Goal: Navigation & Orientation: Find specific page/section

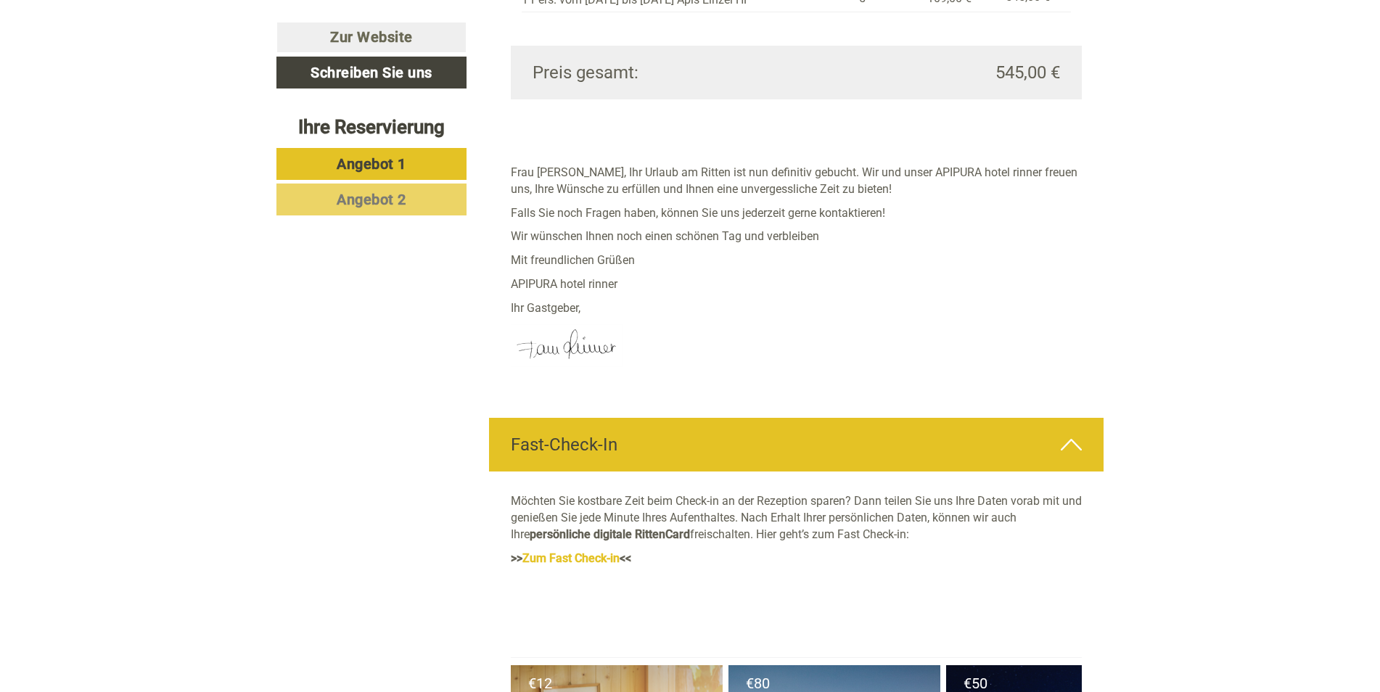
scroll to position [3338, 0]
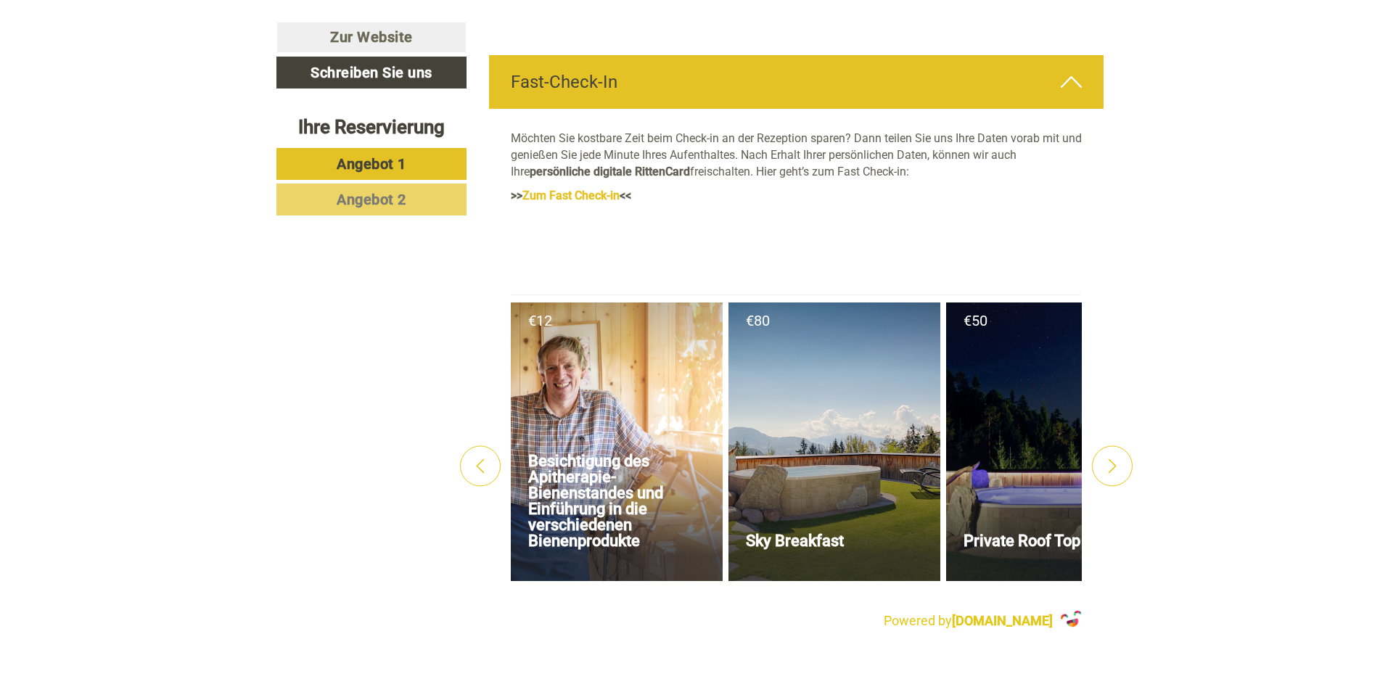
click at [1119, 459] on icon at bounding box center [1112, 466] width 15 height 15
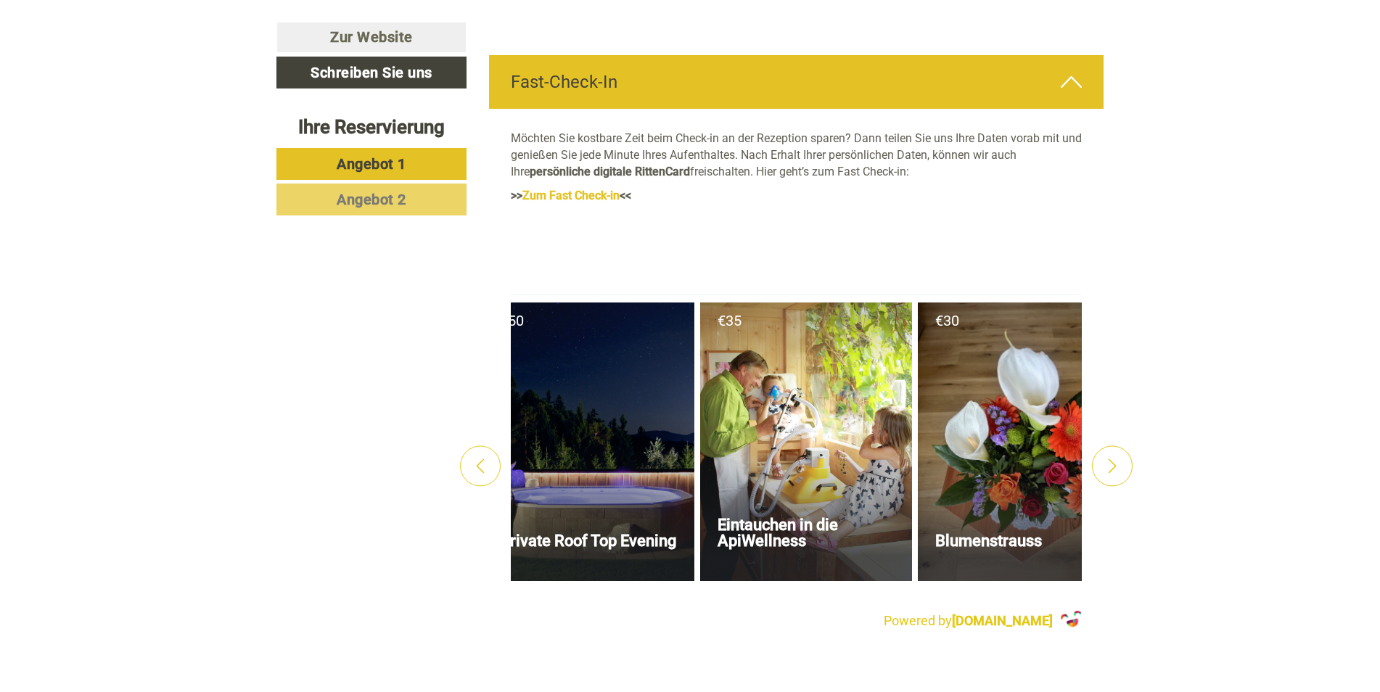
scroll to position [0, 508]
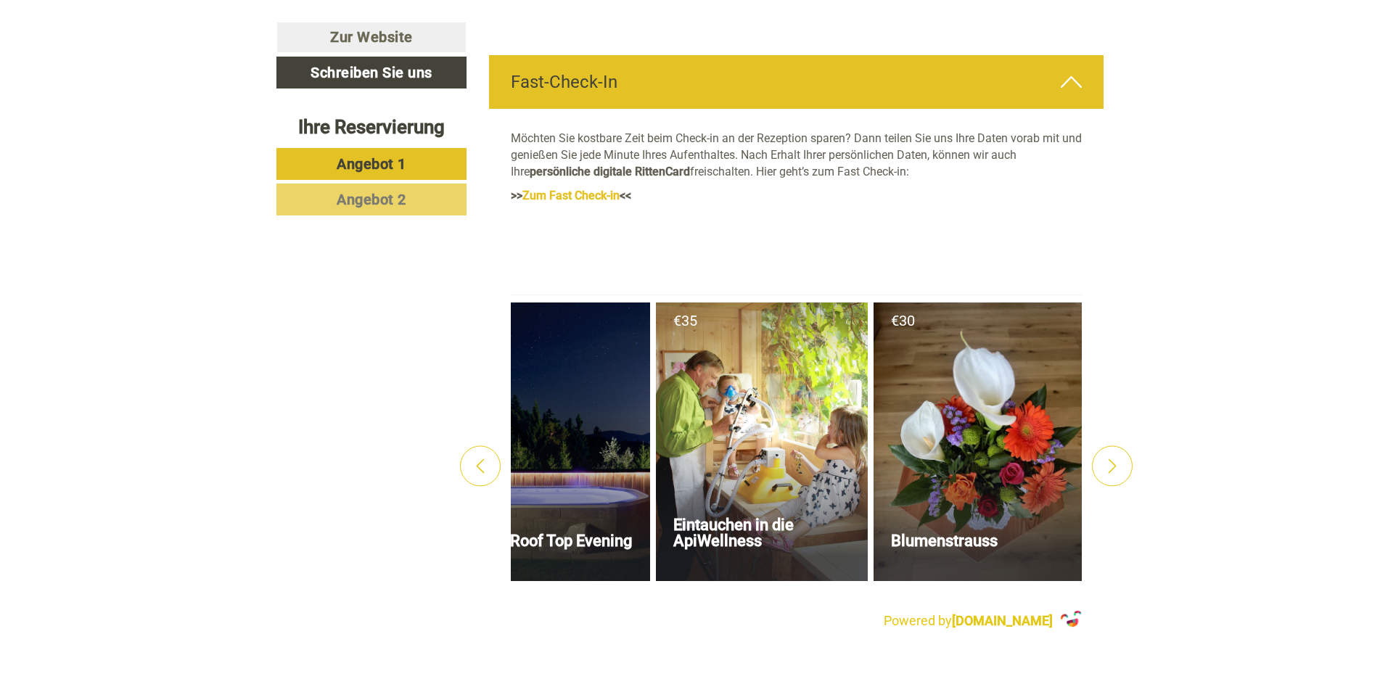
click at [587, 422] on div at bounding box center [544, 442] width 212 height 279
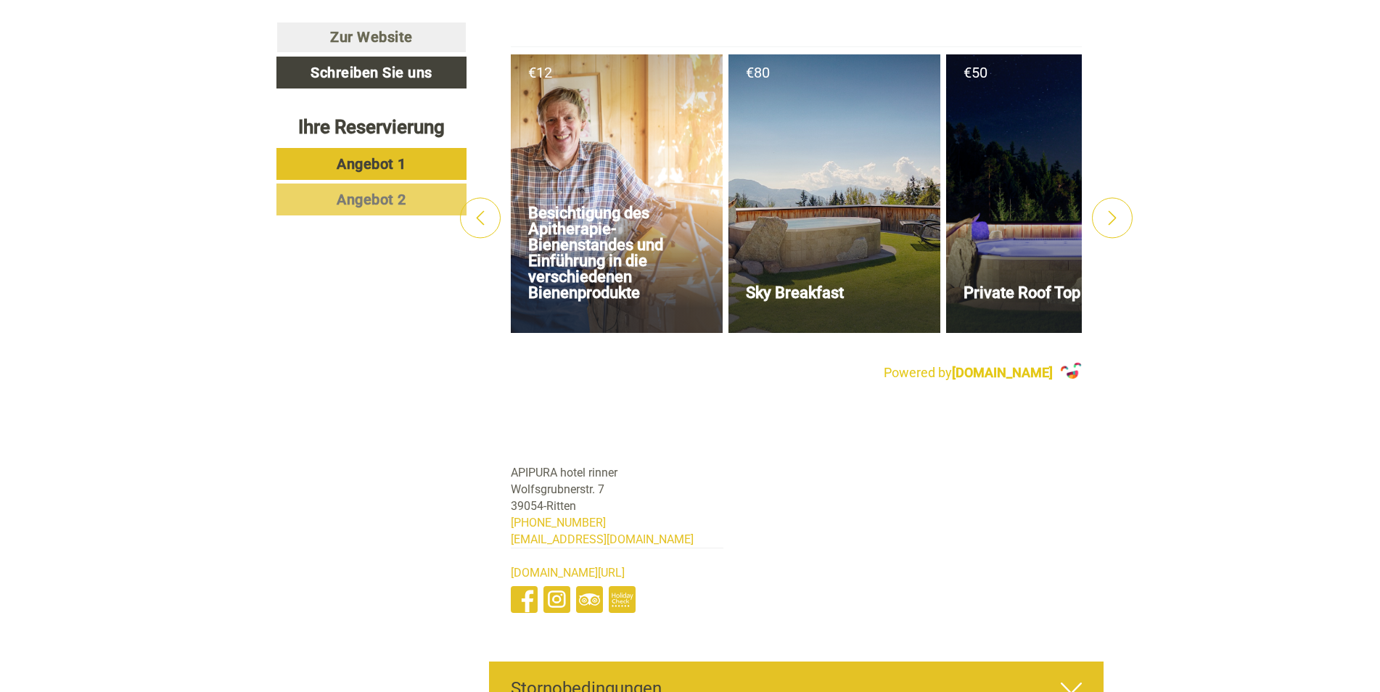
scroll to position [3368, 0]
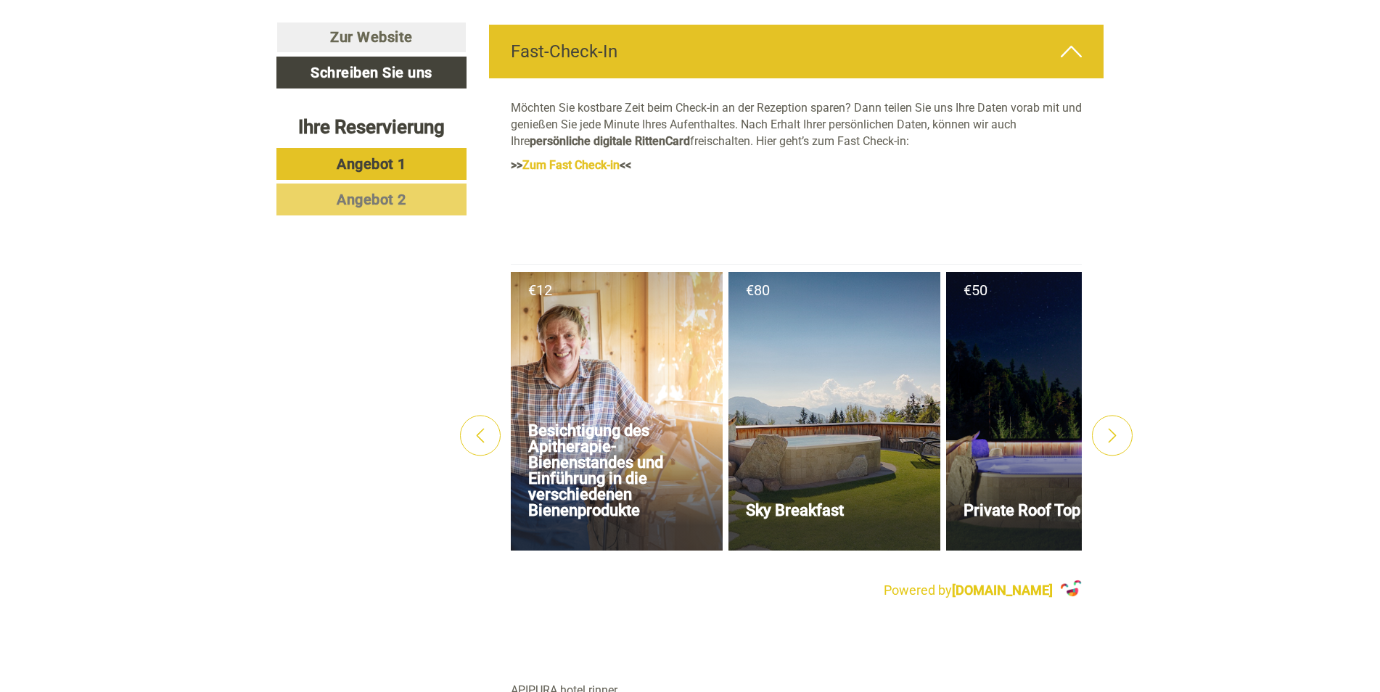
click at [1105, 428] on icon at bounding box center [1112, 435] width 15 height 15
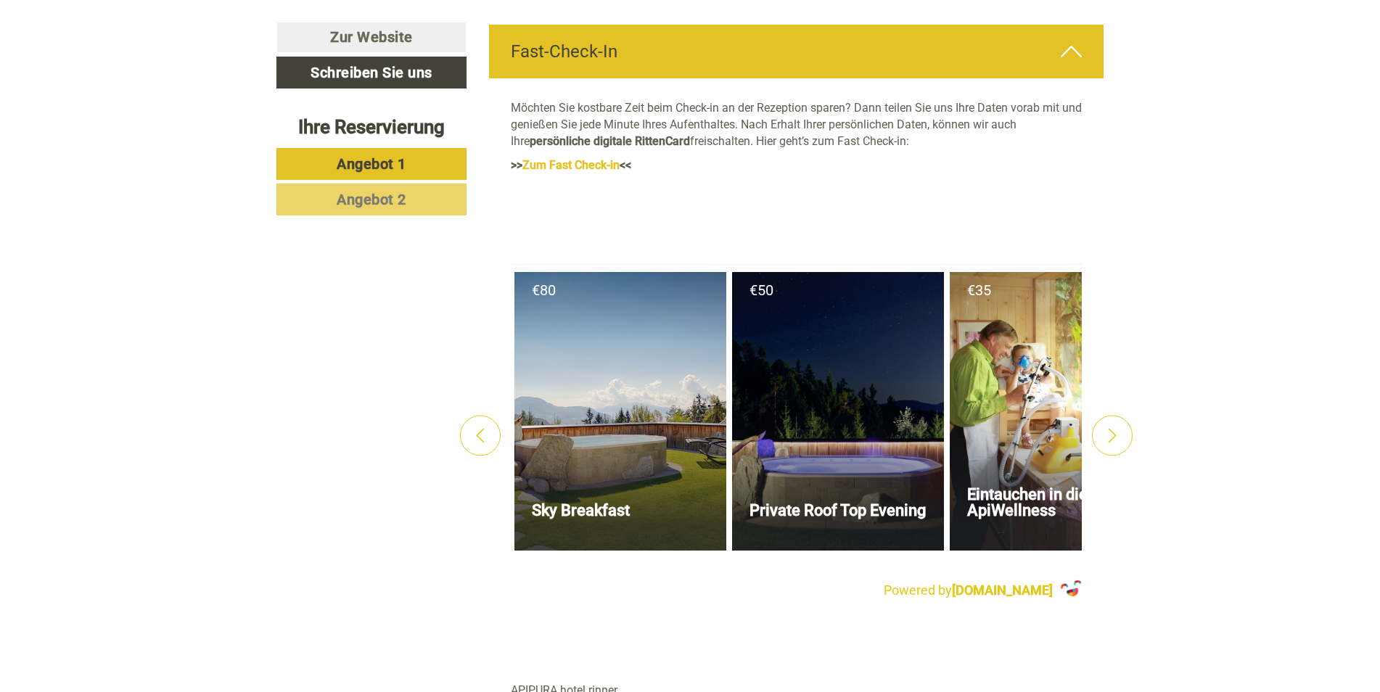
scroll to position [0, 508]
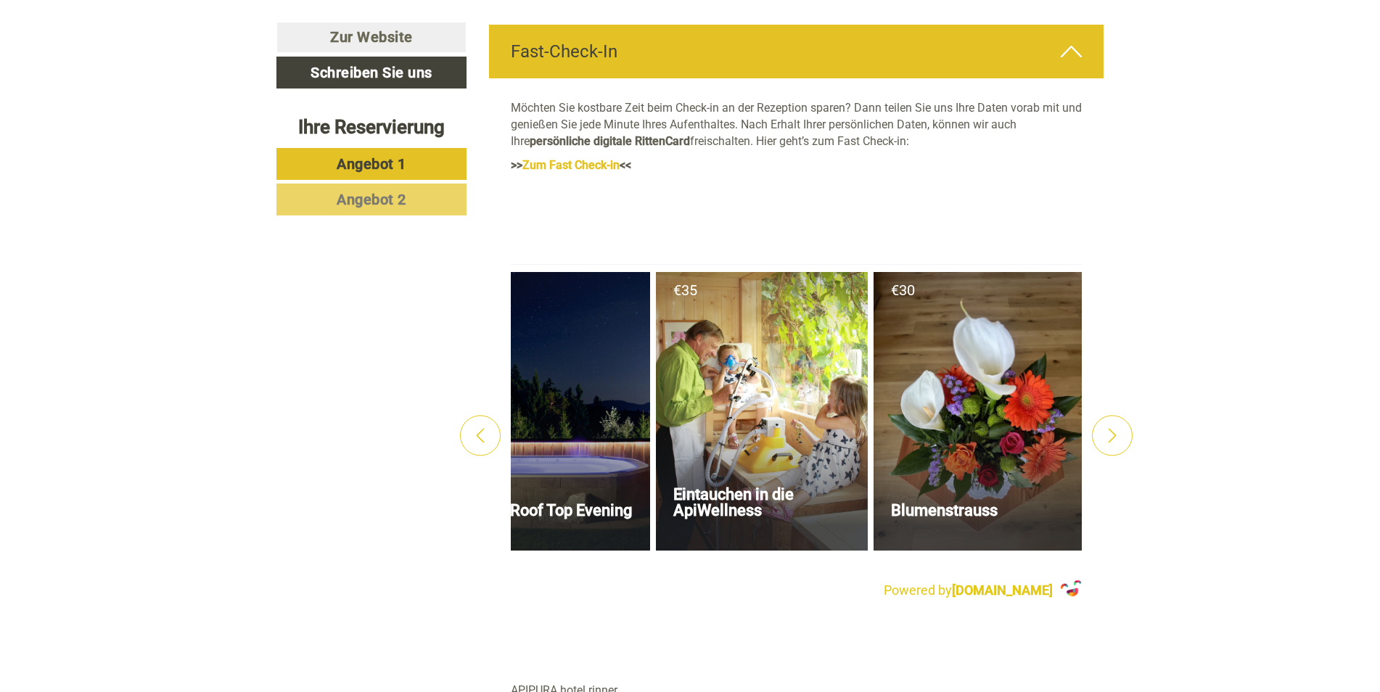
click at [1107, 428] on icon at bounding box center [1112, 435] width 15 height 15
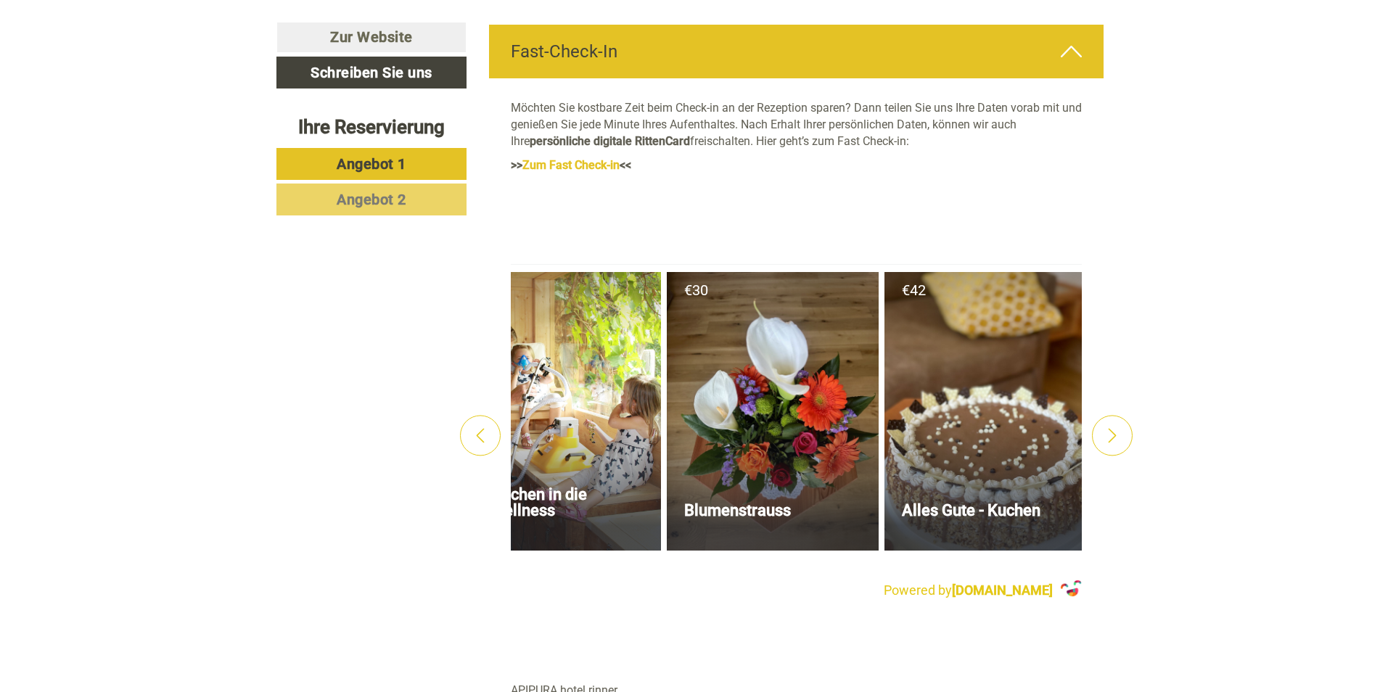
scroll to position [0, 734]
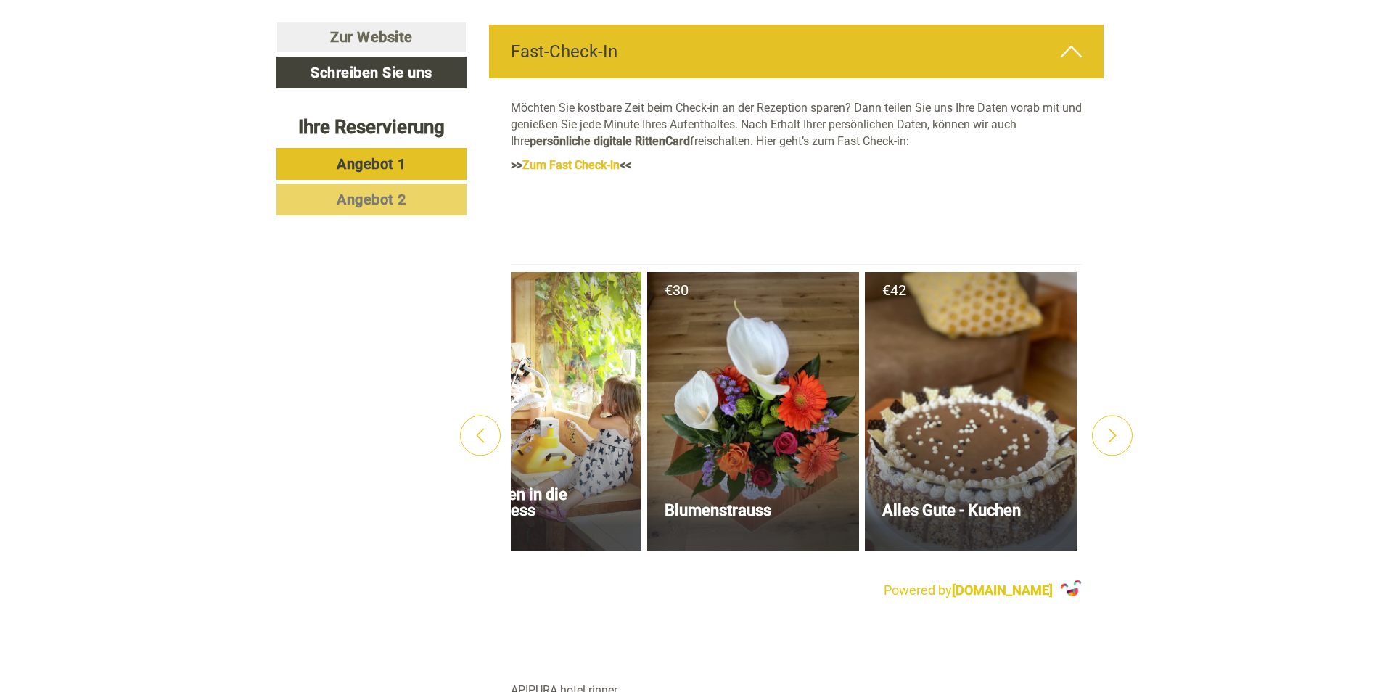
click at [1107, 428] on icon at bounding box center [1112, 435] width 15 height 15
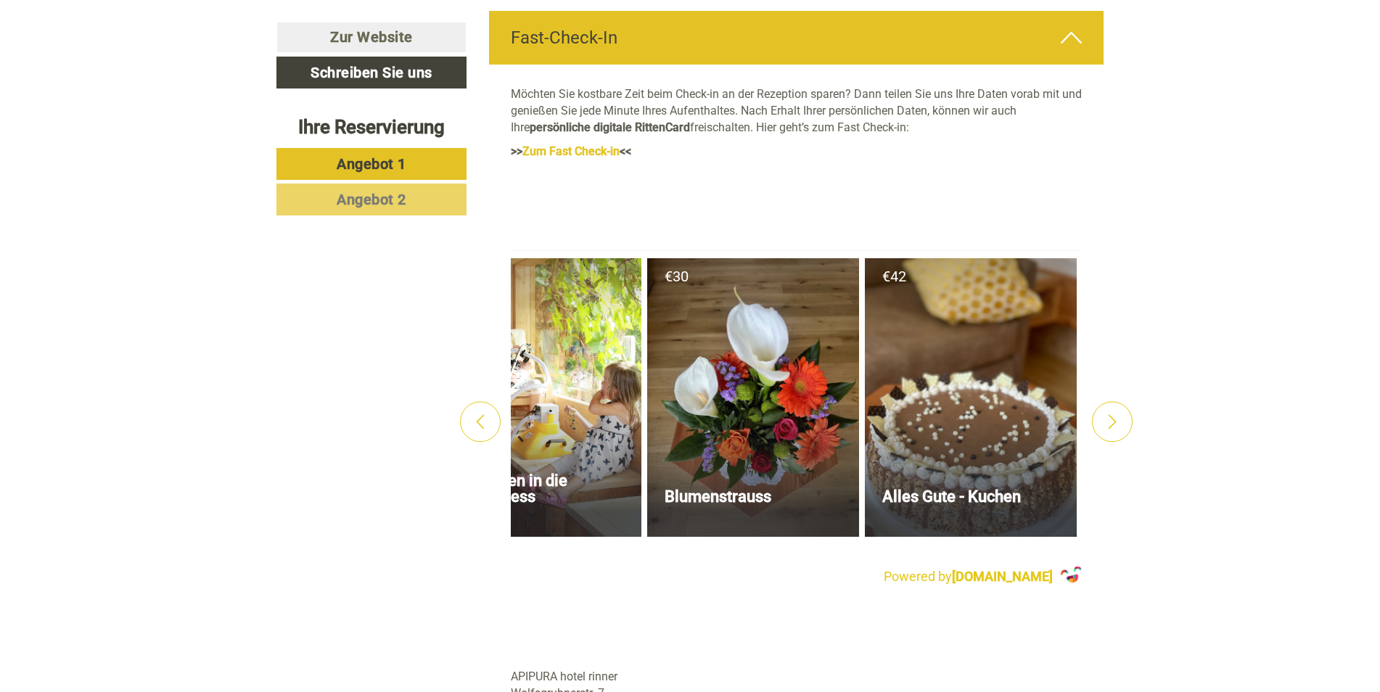
scroll to position [3368, 0]
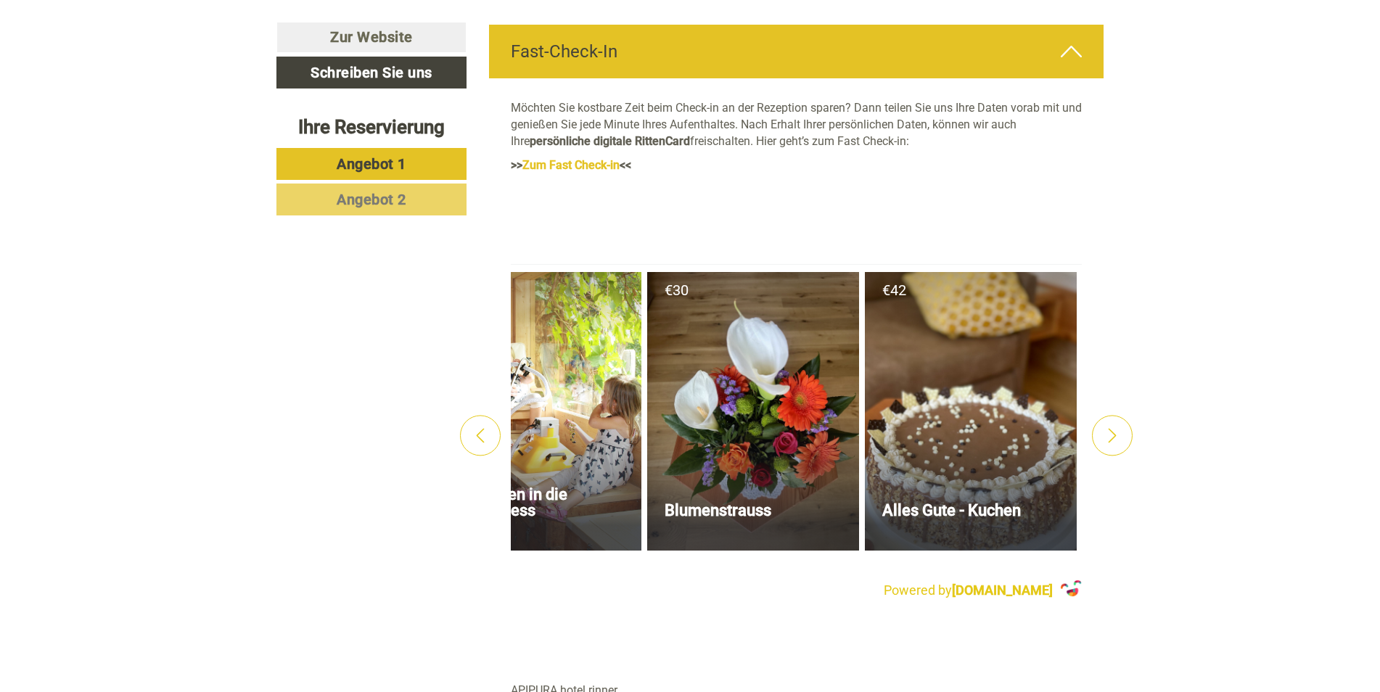
click at [482, 428] on icon at bounding box center [480, 435] width 15 height 15
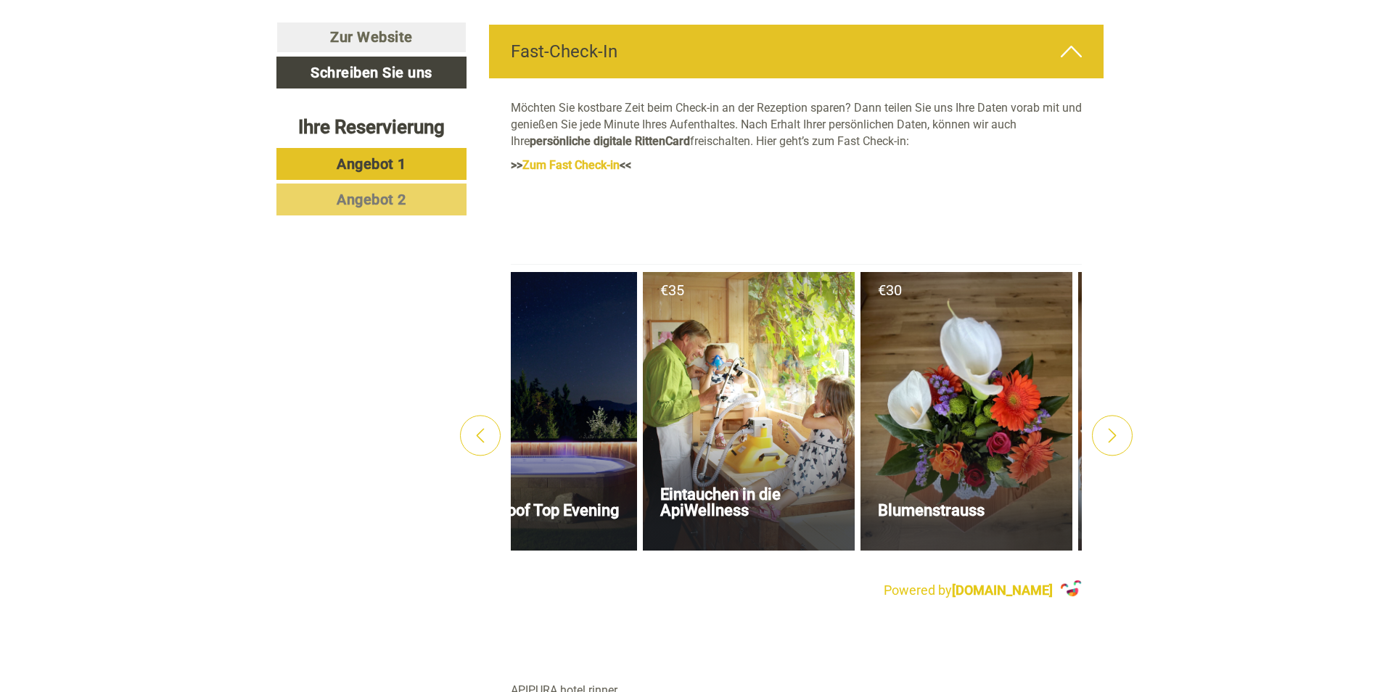
click at [482, 428] on icon at bounding box center [480, 435] width 15 height 15
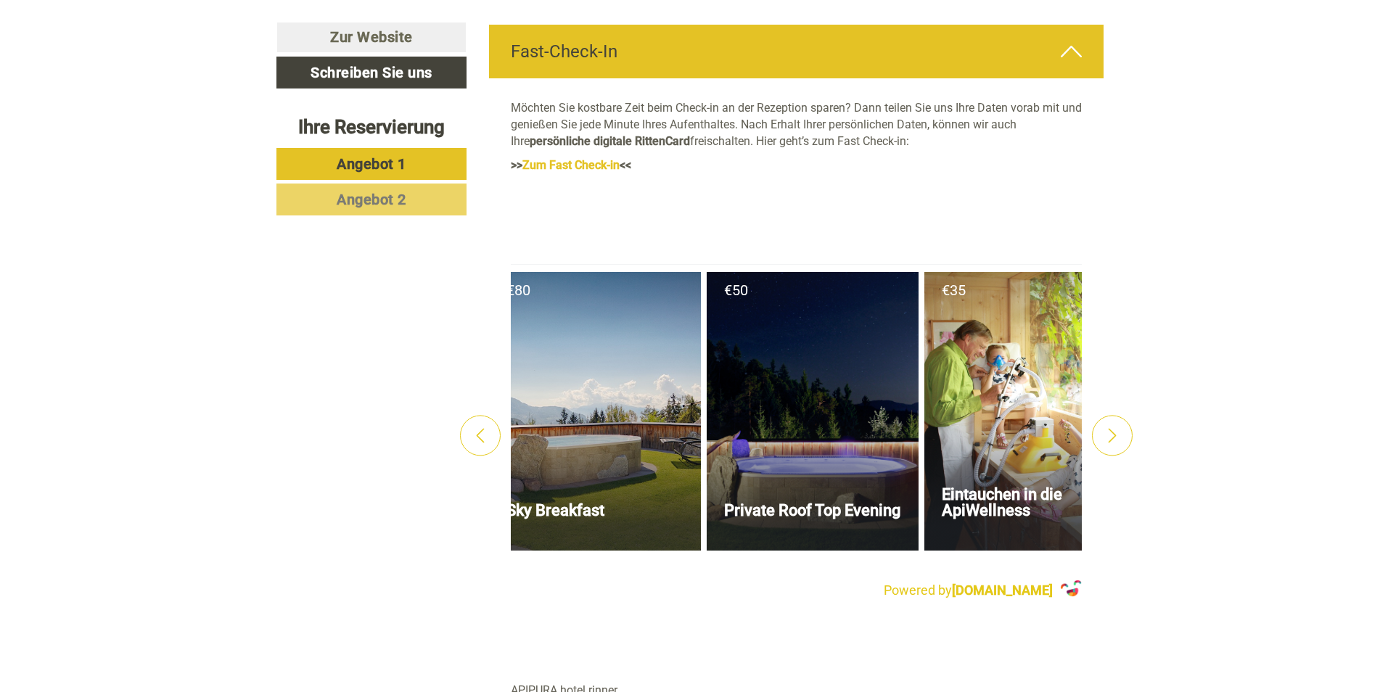
click at [482, 428] on icon at bounding box center [480, 435] width 15 height 15
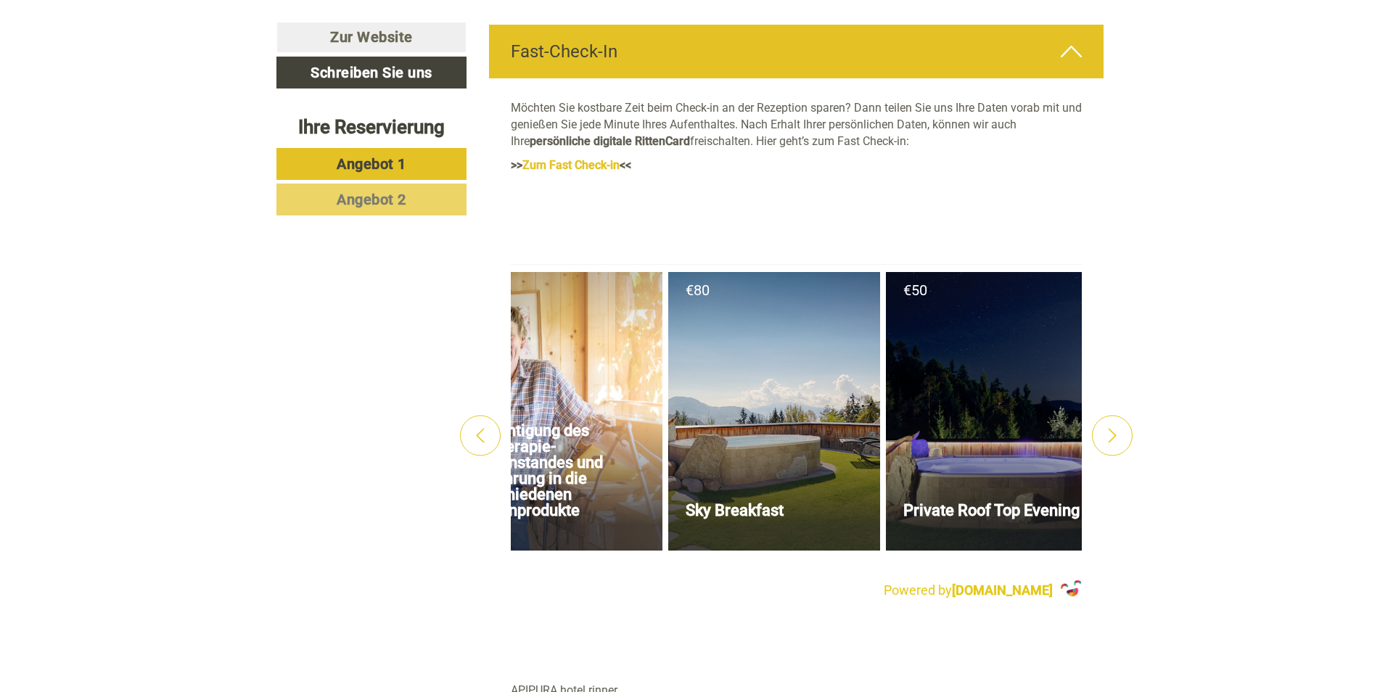
scroll to position [0, 0]
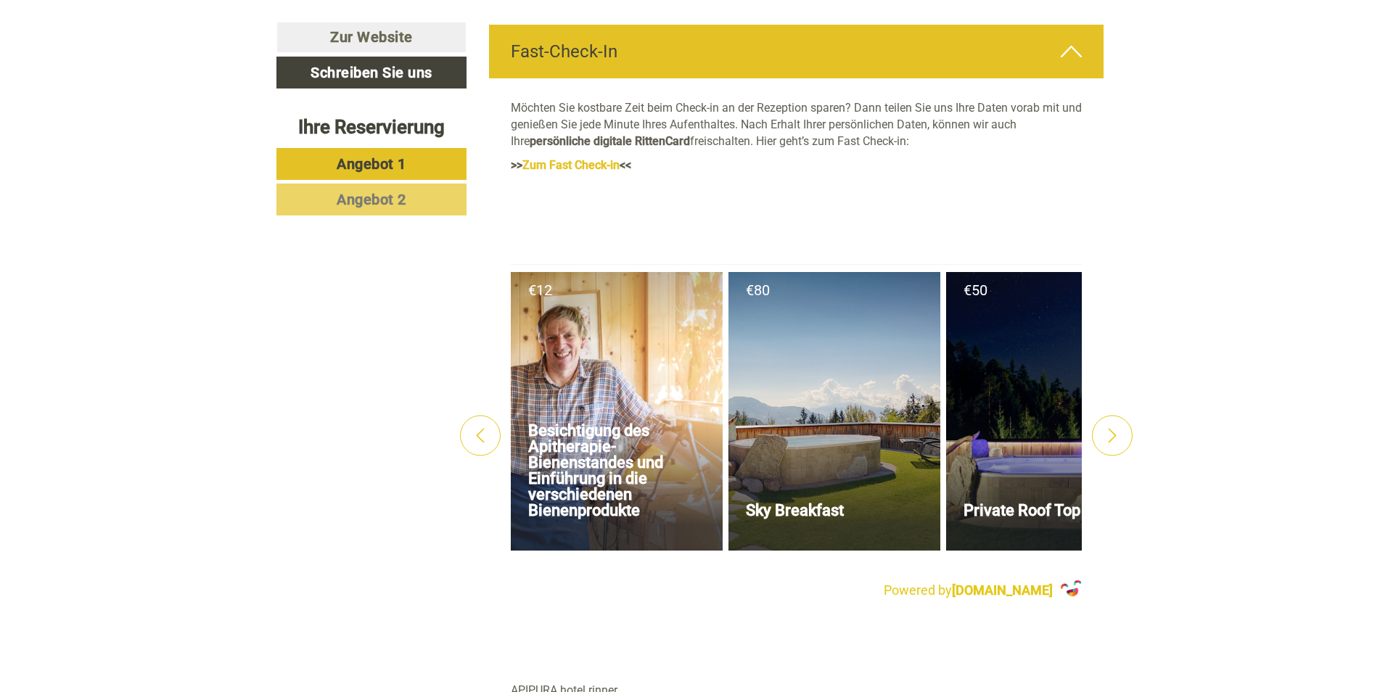
click at [482, 428] on icon at bounding box center [480, 435] width 15 height 15
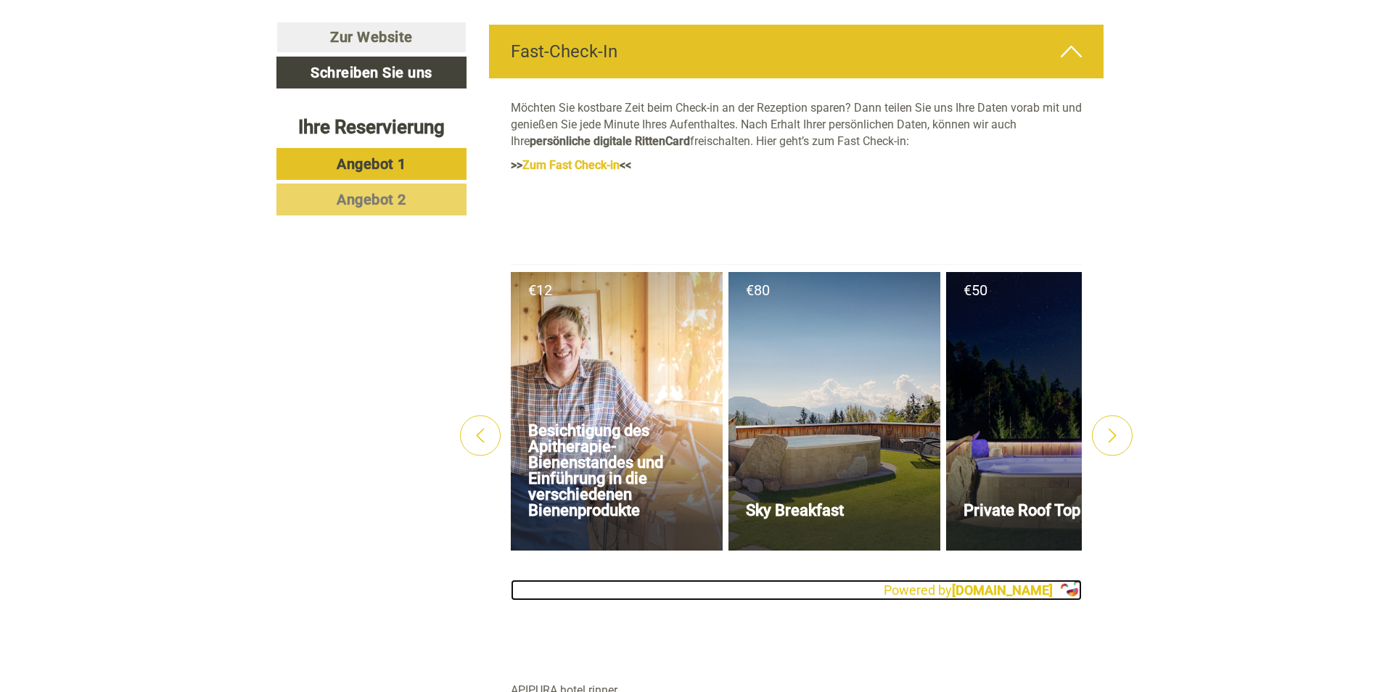
click at [1000, 583] on strong "[DOMAIN_NAME]" at bounding box center [1002, 590] width 101 height 15
